Goal: Find specific page/section: Find specific page/section

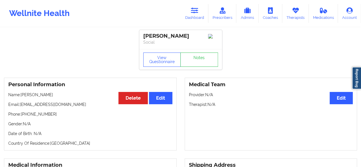
click at [198, 10] on icon at bounding box center [194, 10] width 7 height 6
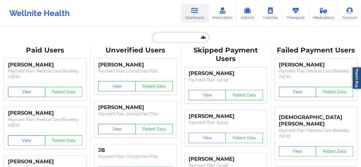
click at [179, 33] on input "text" at bounding box center [180, 37] width 57 height 11
paste input "[PERSON_NAME]"
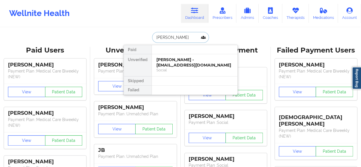
type input "[PERSON_NAME]"
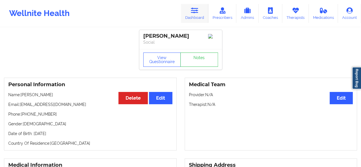
click at [199, 13] on icon at bounding box center [194, 10] width 7 height 6
